Goal: Information Seeking & Learning: Find specific fact

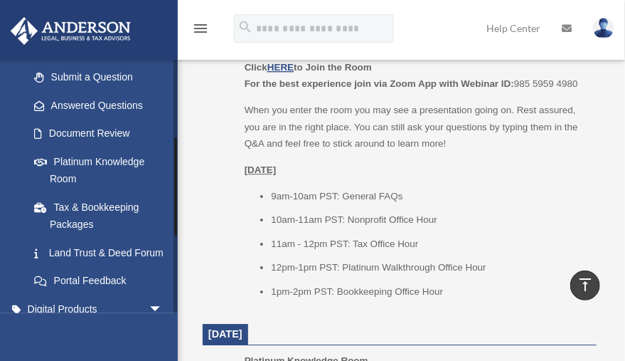
scroll to position [201, 0]
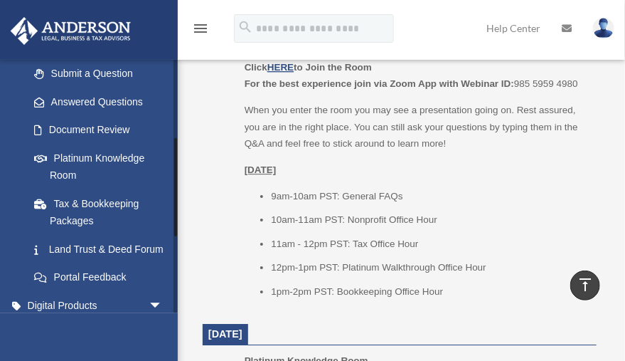
drag, startPoint x: 175, startPoint y: 162, endPoint x: 176, endPoint y: 187, distance: 24.9
click at [176, 187] on div at bounding box center [176, 186] width 4 height 254
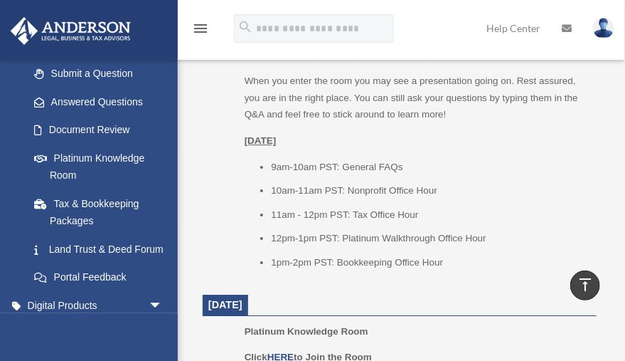
scroll to position [1122, 0]
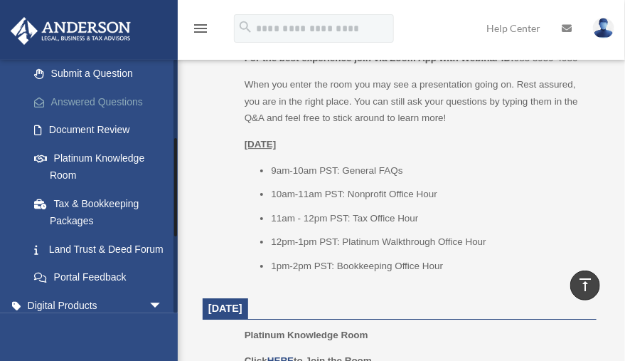
click at [127, 99] on link "Answered Questions" at bounding box center [102, 101] width 164 height 28
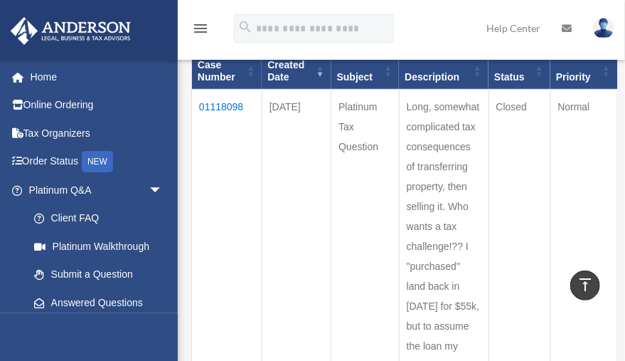
scroll to position [169, 0]
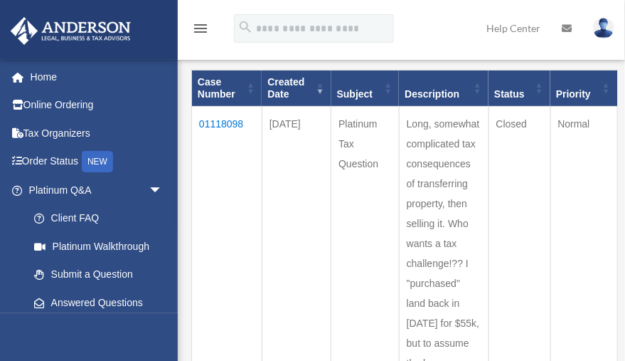
click at [217, 123] on td "01118098" at bounding box center [227, 253] width 70 height 294
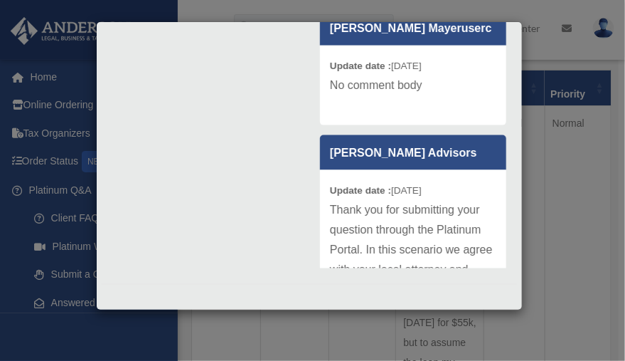
scroll to position [206, 0]
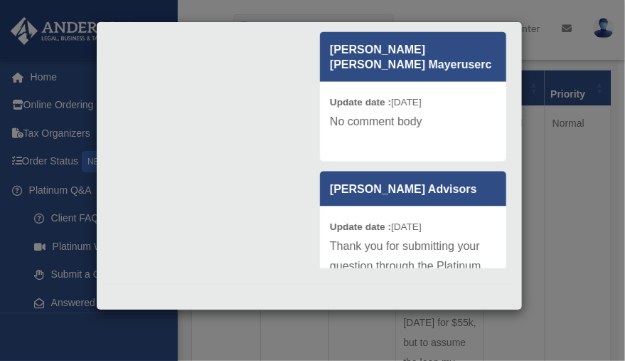
click at [592, 212] on div "Case Detail × Platinum Tax Question Case Number 01118098 Created Date September…" at bounding box center [312, 180] width 625 height 361
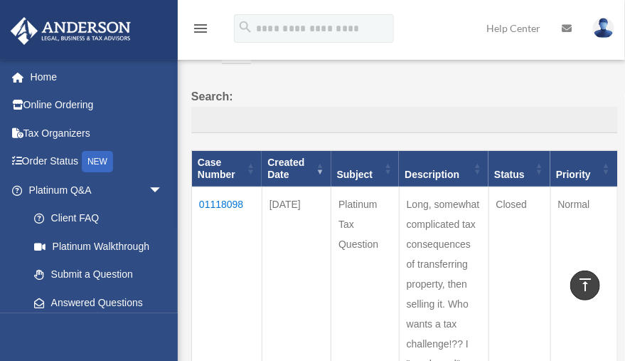
scroll to position [0, 0]
